Goal: Task Accomplishment & Management: Manage account settings

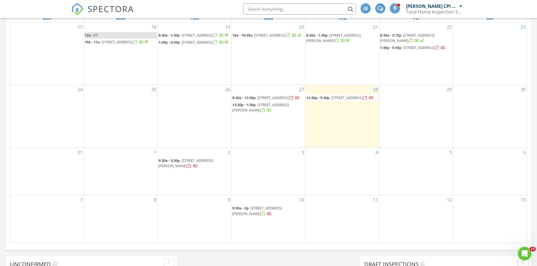
scroll to position [282, 0]
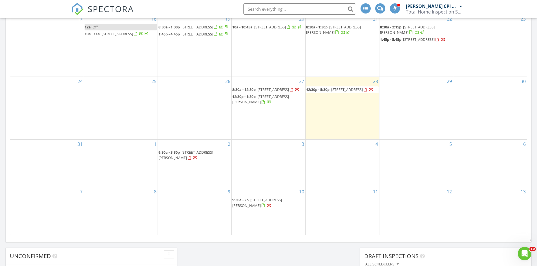
click at [264, 92] on span "836 Walnut St D, Boulder 80302" at bounding box center [273, 89] width 32 height 5
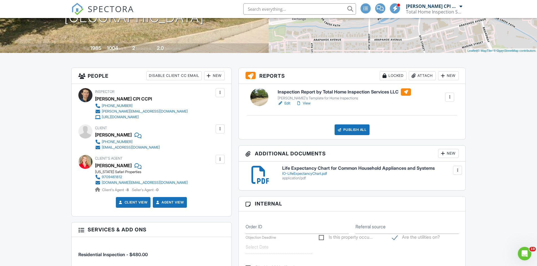
scroll to position [113, 0]
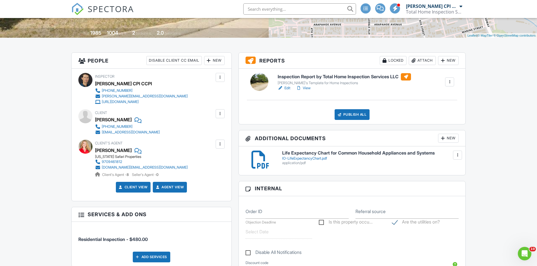
click at [287, 89] on link "Edit" at bounding box center [283, 88] width 13 height 6
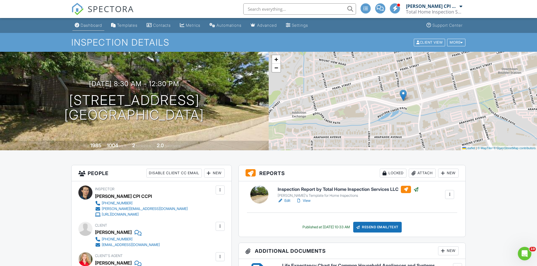
click at [96, 26] on div "Dashboard" at bounding box center [91, 25] width 21 height 5
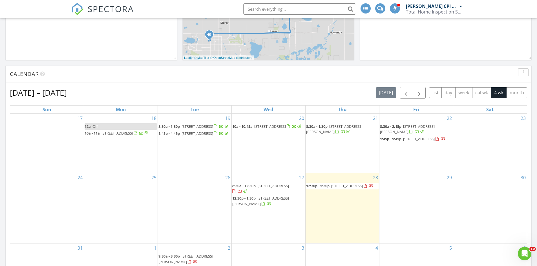
scroll to position [225, 0]
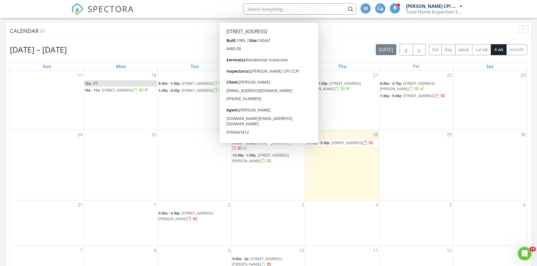
click at [274, 145] on span "[STREET_ADDRESS]" at bounding box center [273, 142] width 32 height 5
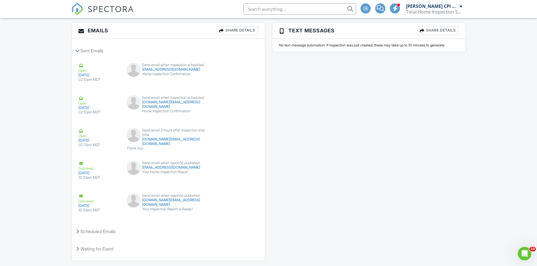
scroll to position [671, 0]
